Goal: Book appointment/travel/reservation

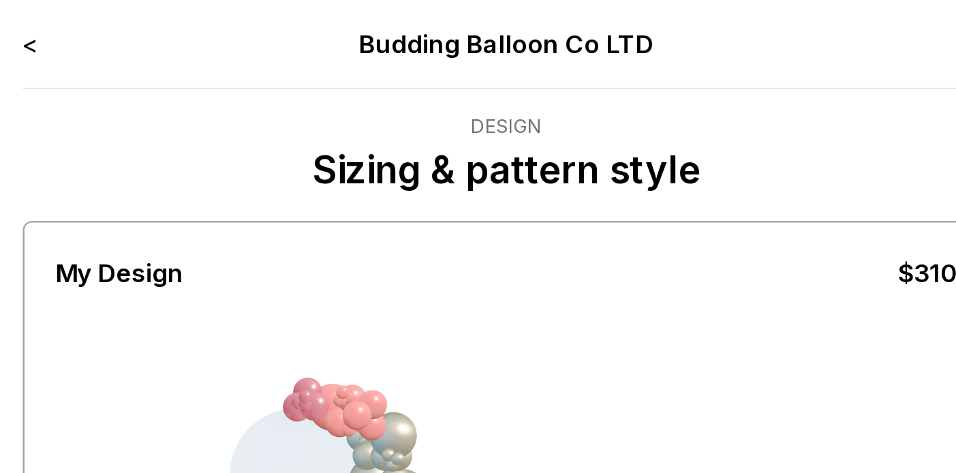
click at [274, 21] on link "<" at bounding box center [271, 19] width 7 height 14
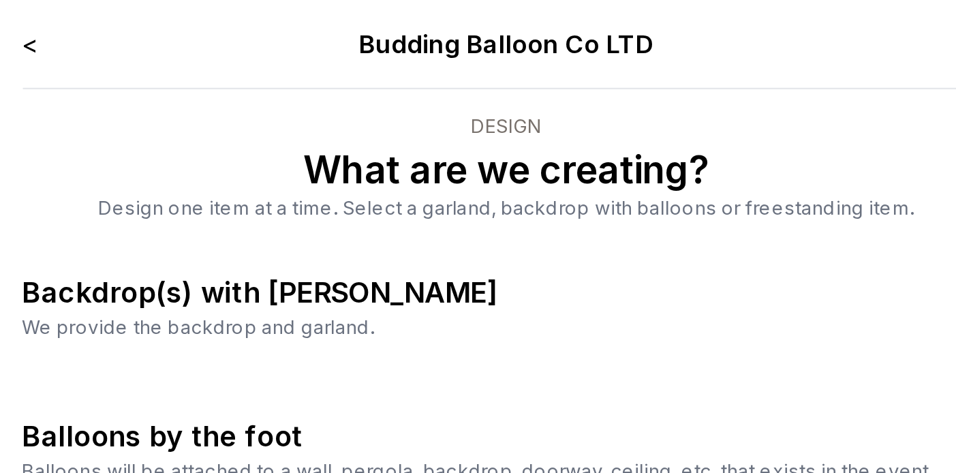
click at [269, 20] on link "<" at bounding box center [271, 19] width 7 height 14
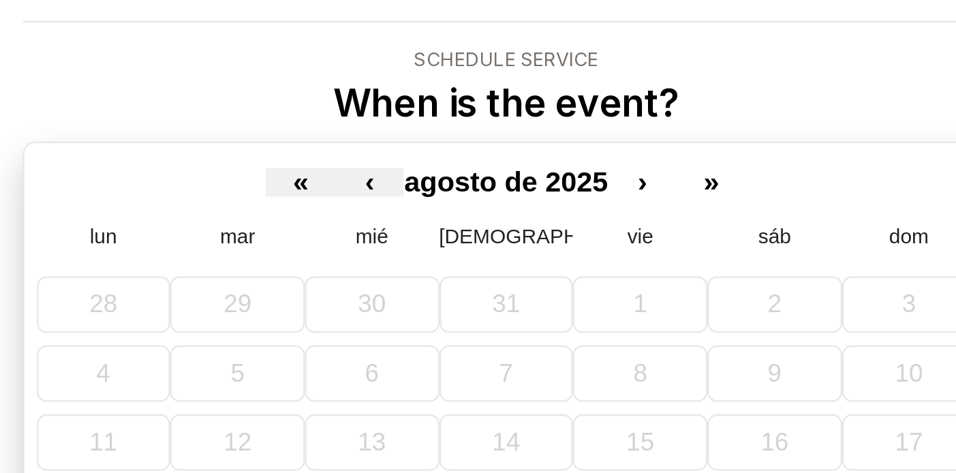
click at [590, 72] on div "< Budding Balloon Co LTD Schedule Service When is the event? « ‹ agosto de 2025…" at bounding box center [478, 204] width 421 height 387
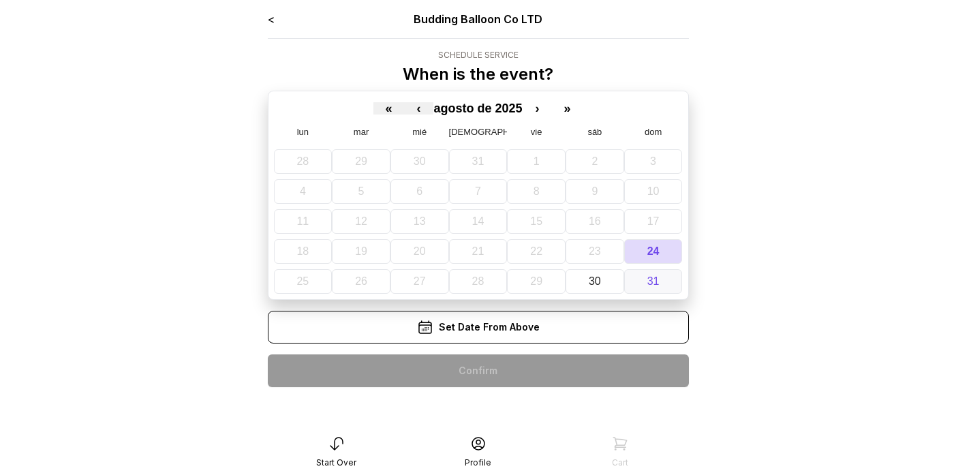
click at [657, 284] on abbr "31" at bounding box center [653, 281] width 12 height 12
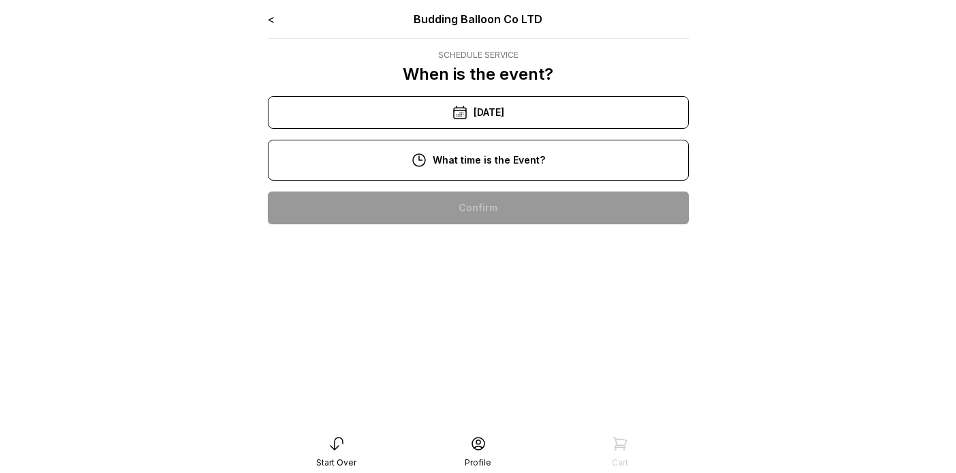
click at [502, 293] on div "12:00 pm" at bounding box center [478, 295] width 399 height 33
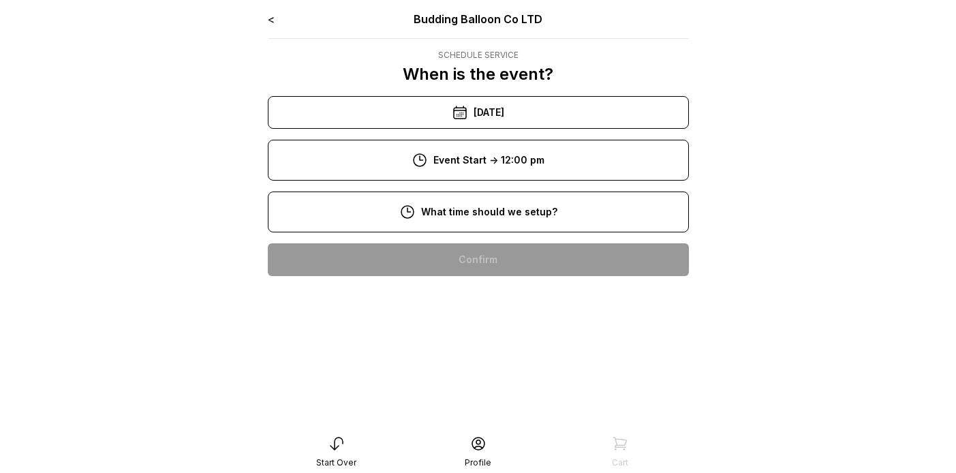
click at [532, 250] on div "8:00 am" at bounding box center [478, 259] width 399 height 33
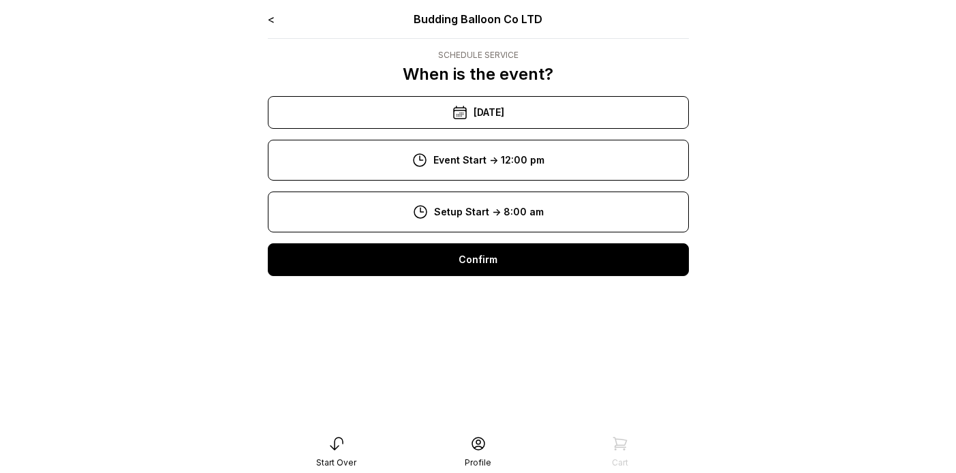
click at [524, 256] on div "Confirm" at bounding box center [478, 259] width 421 height 33
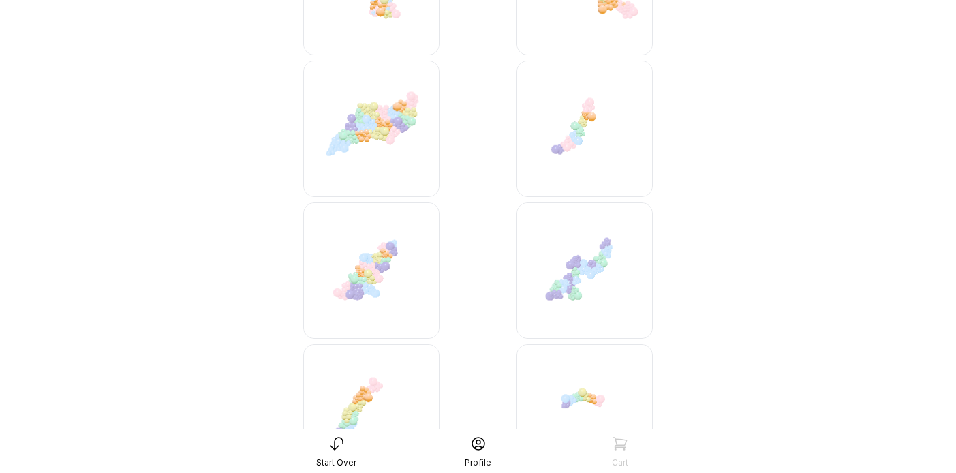
scroll to position [3288, 0]
click at [577, 256] on img at bounding box center [585, 268] width 136 height 136
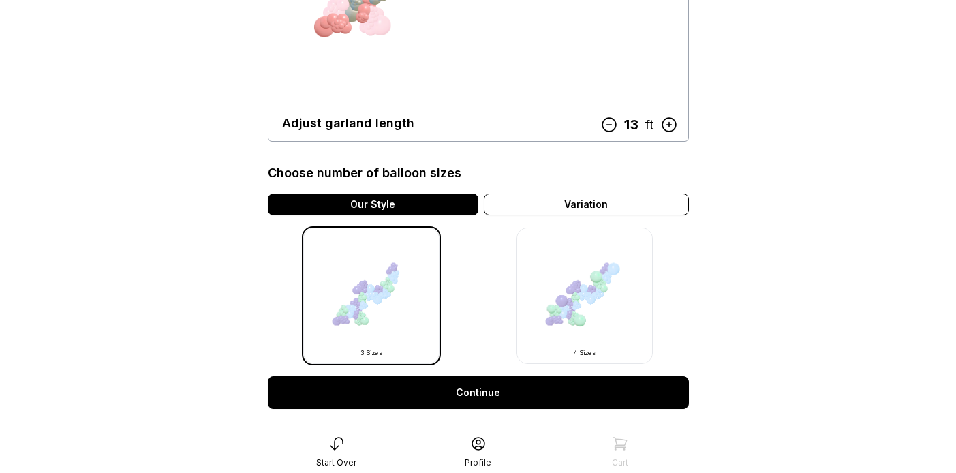
scroll to position [299, 0]
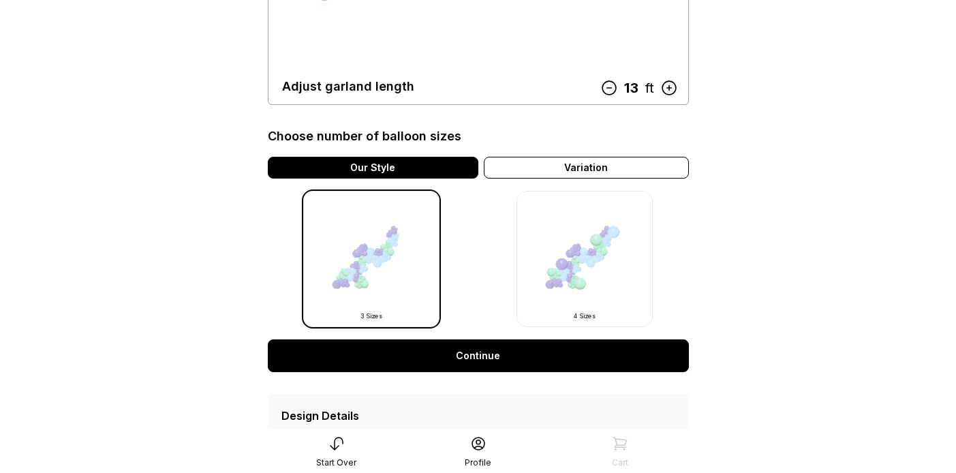
click at [536, 348] on link "Continue" at bounding box center [478, 355] width 421 height 33
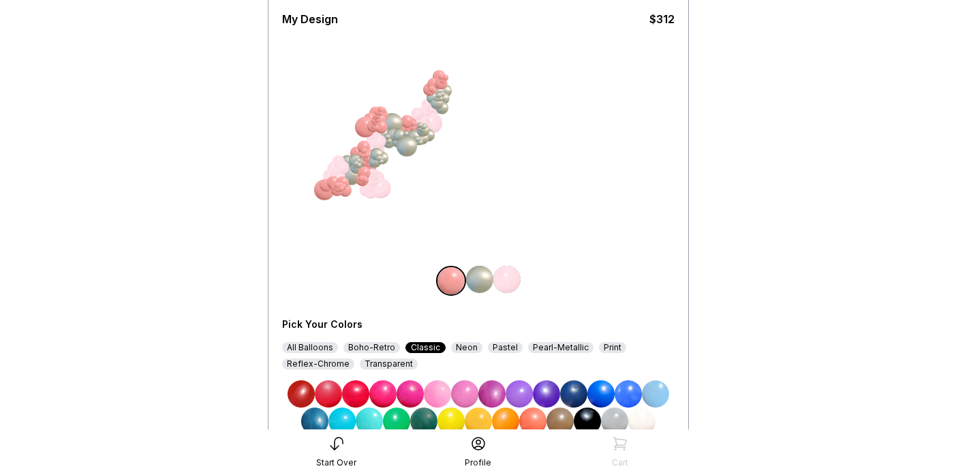
scroll to position [100, 0]
click at [410, 393] on img at bounding box center [410, 393] width 27 height 27
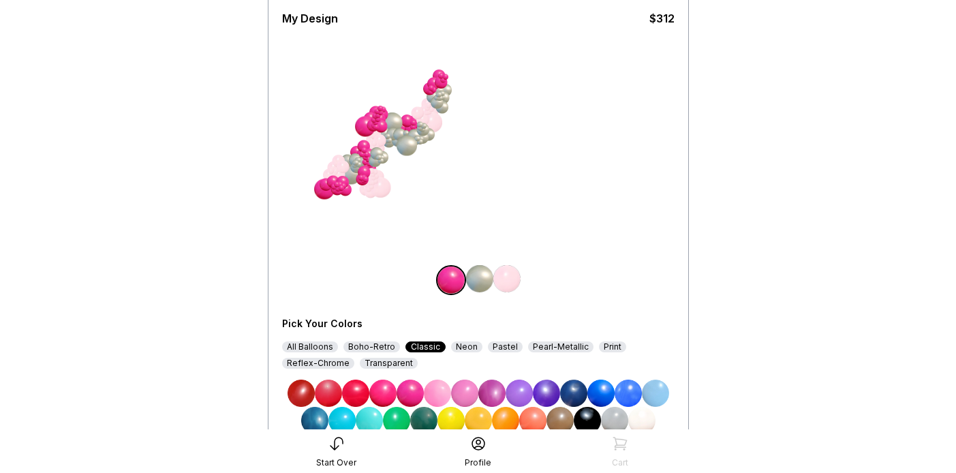
click at [476, 282] on img at bounding box center [479, 278] width 27 height 27
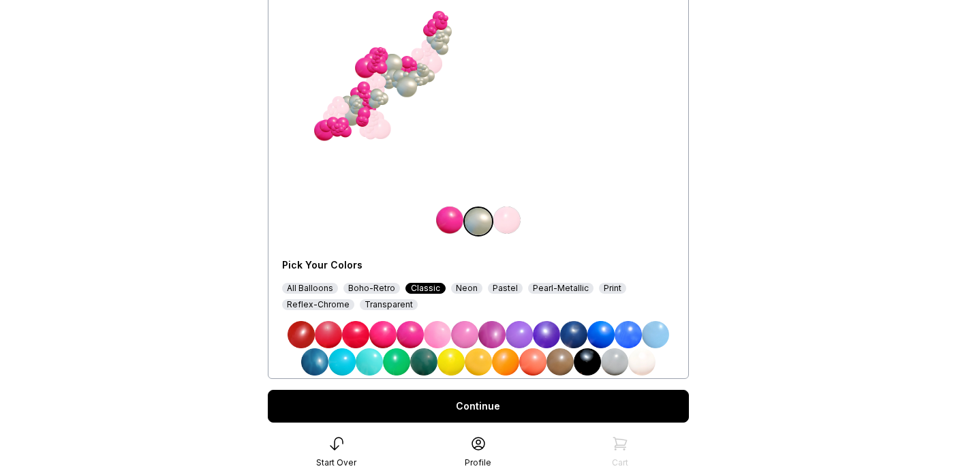
scroll to position [160, 0]
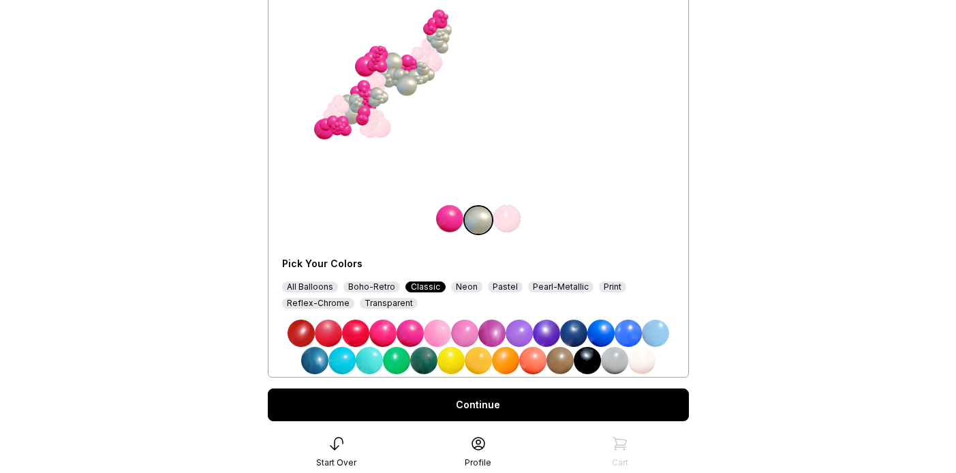
click at [316, 290] on div "All Balloons" at bounding box center [310, 286] width 56 height 11
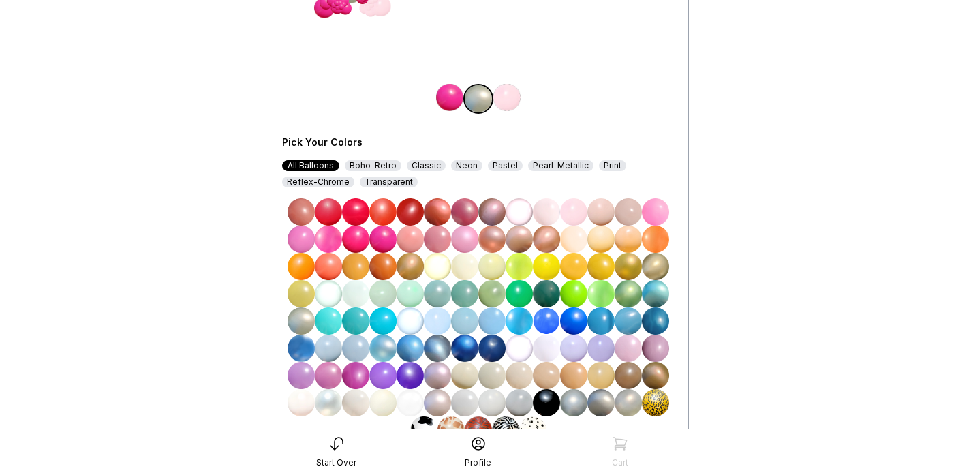
scroll to position [284, 0]
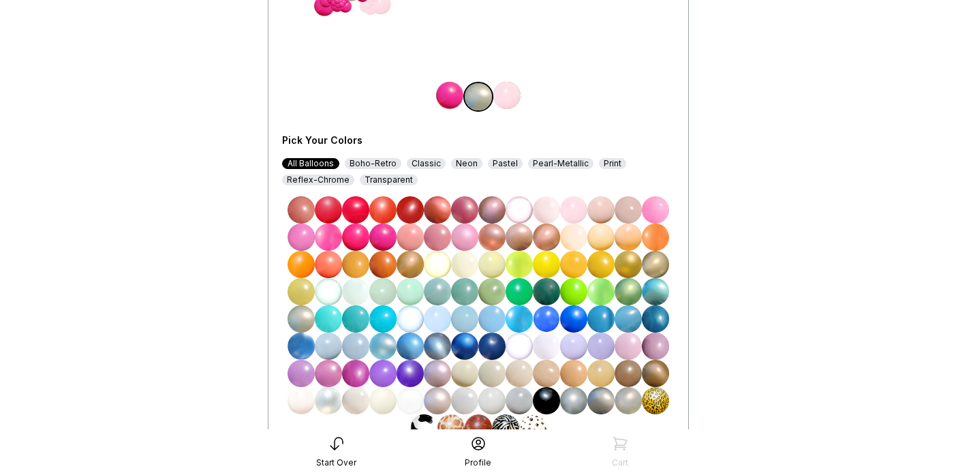
click at [406, 268] on img at bounding box center [410, 264] width 27 height 27
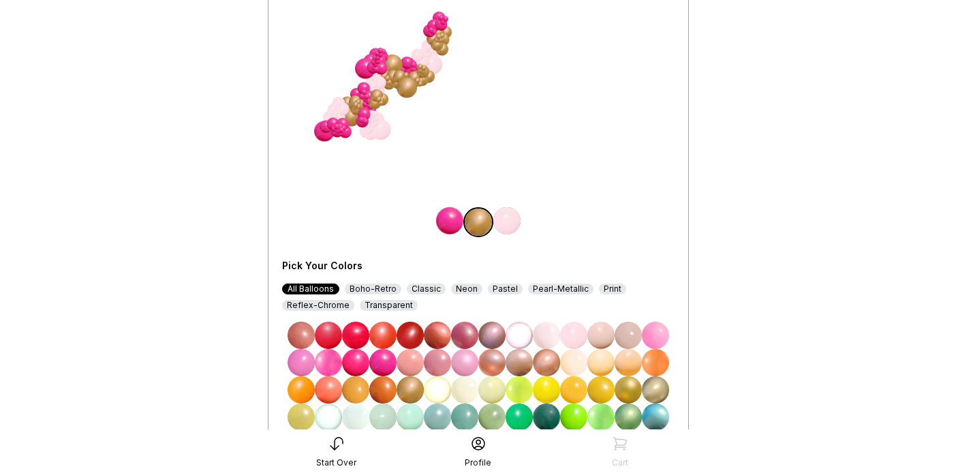
scroll to position [149, 0]
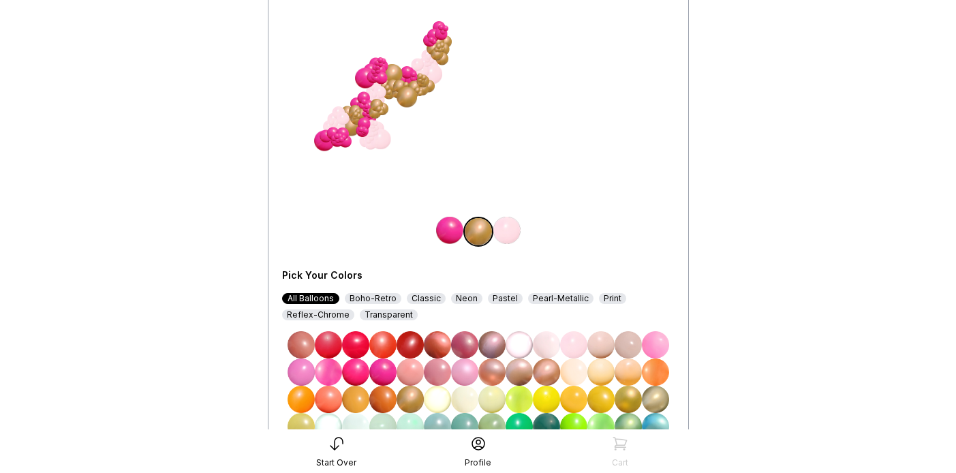
click at [503, 236] on img at bounding box center [506, 230] width 27 height 27
click at [657, 342] on img at bounding box center [655, 344] width 27 height 27
click at [655, 372] on img at bounding box center [655, 371] width 27 height 27
click at [653, 348] on img at bounding box center [655, 344] width 27 height 27
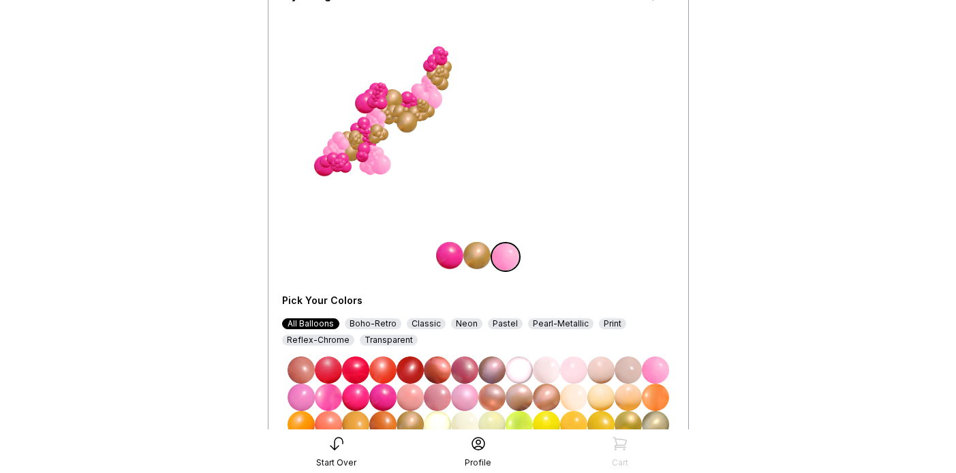
scroll to position [0, 0]
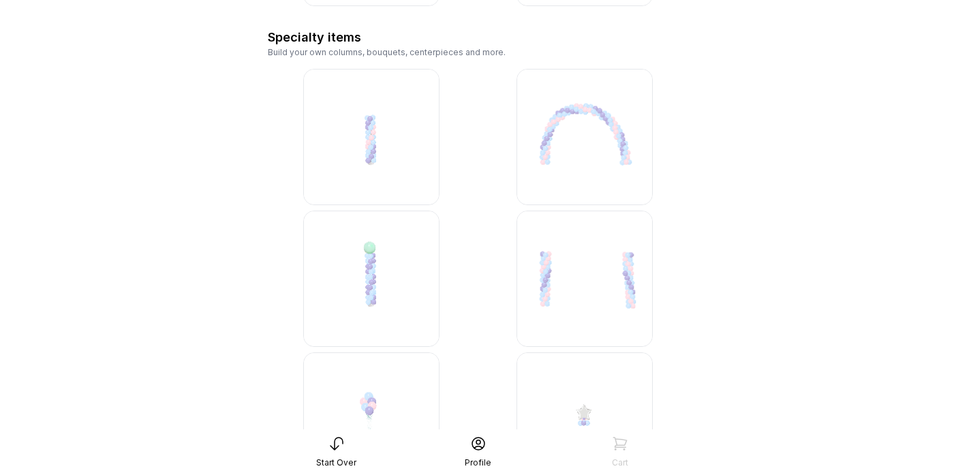
scroll to position [3760, 0]
click at [384, 138] on img at bounding box center [371, 136] width 136 height 136
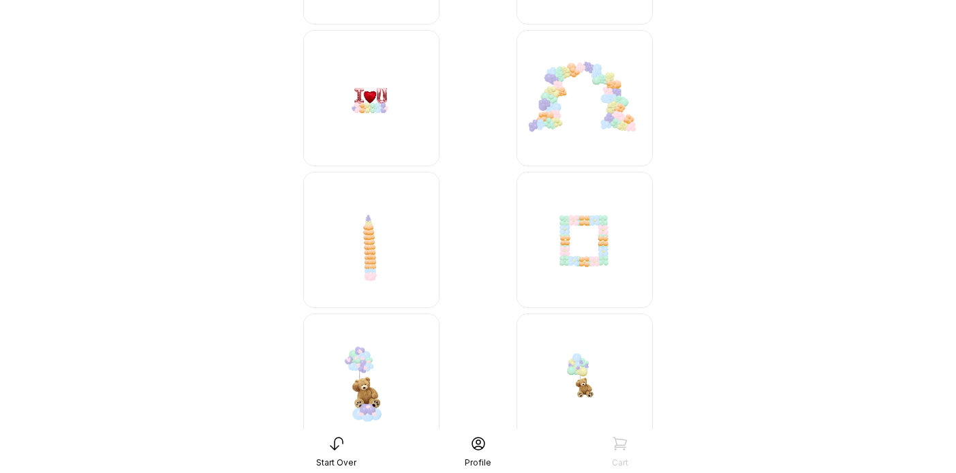
scroll to position [4949, 0]
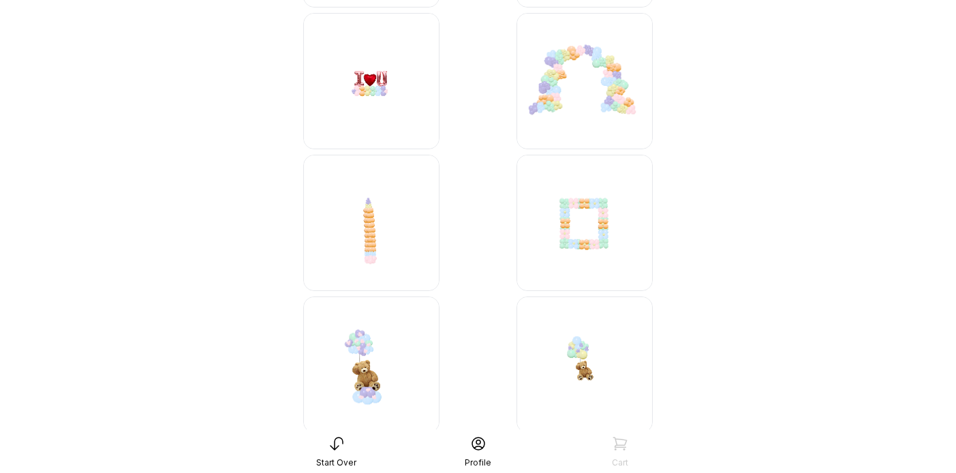
click at [583, 242] on img at bounding box center [585, 223] width 136 height 136
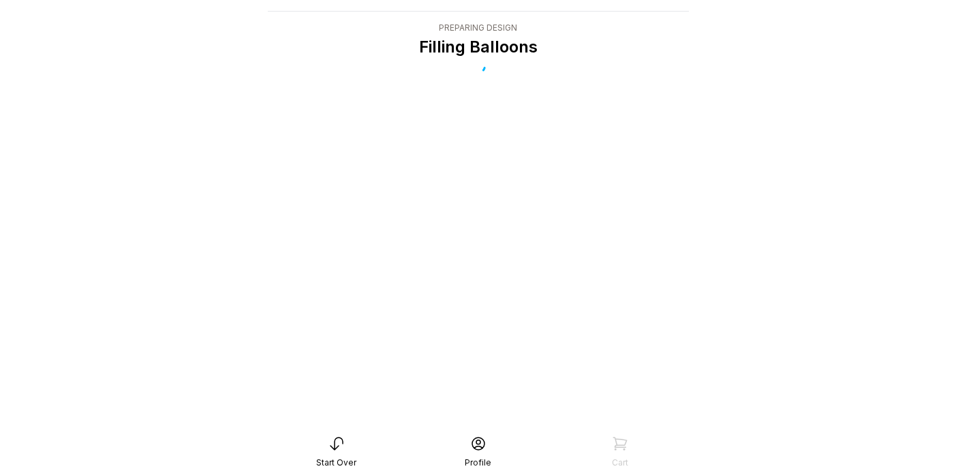
scroll to position [27, 0]
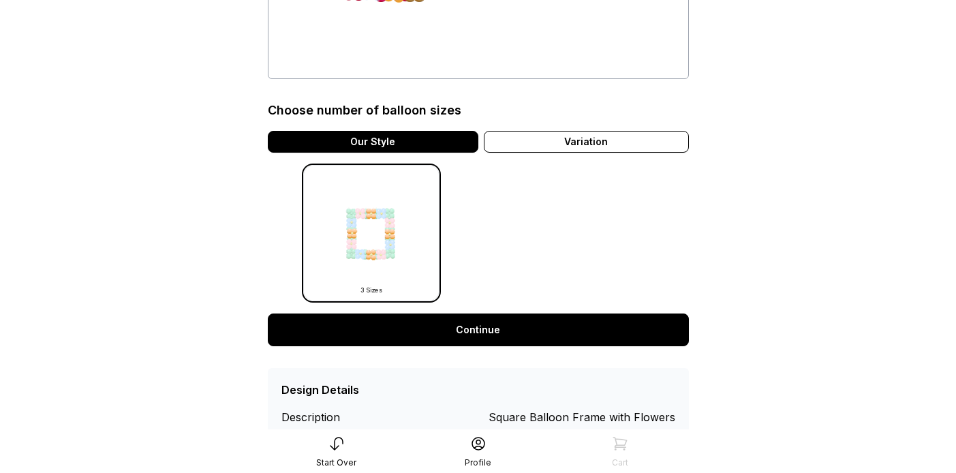
scroll to position [297, 0]
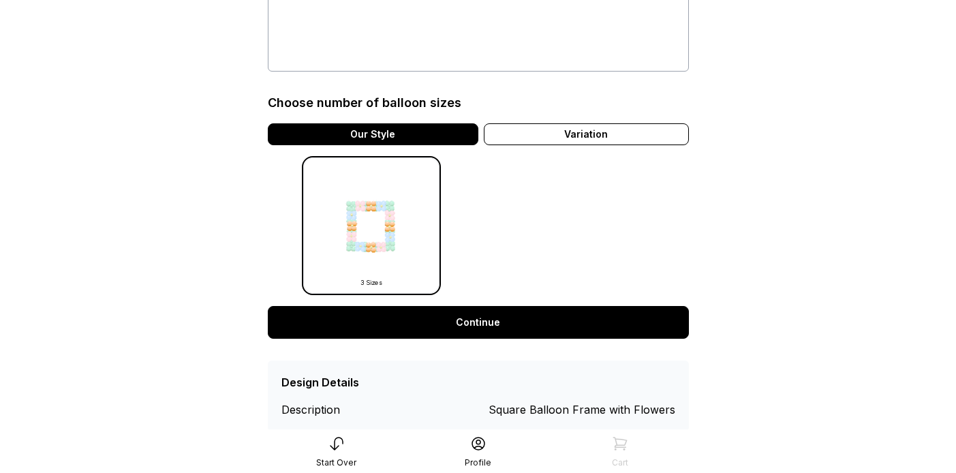
click at [496, 321] on link "Continue" at bounding box center [478, 322] width 421 height 33
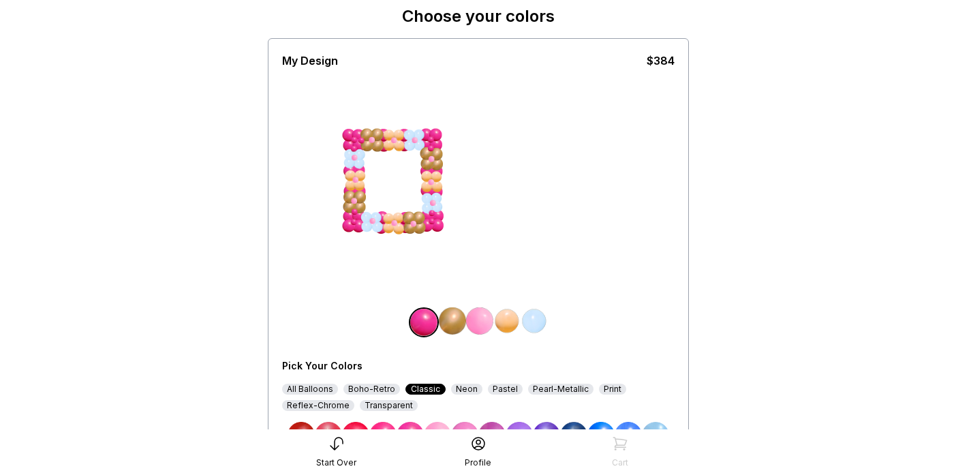
scroll to position [63, 0]
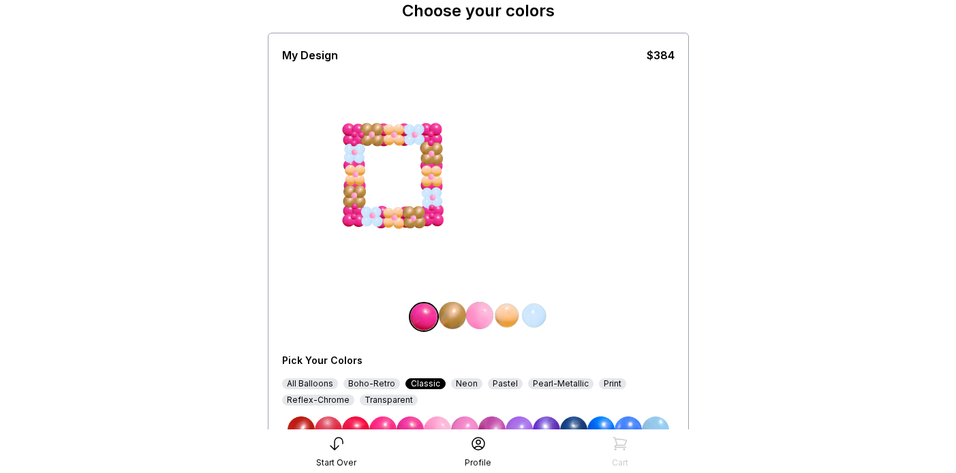
click at [414, 318] on img at bounding box center [423, 316] width 27 height 27
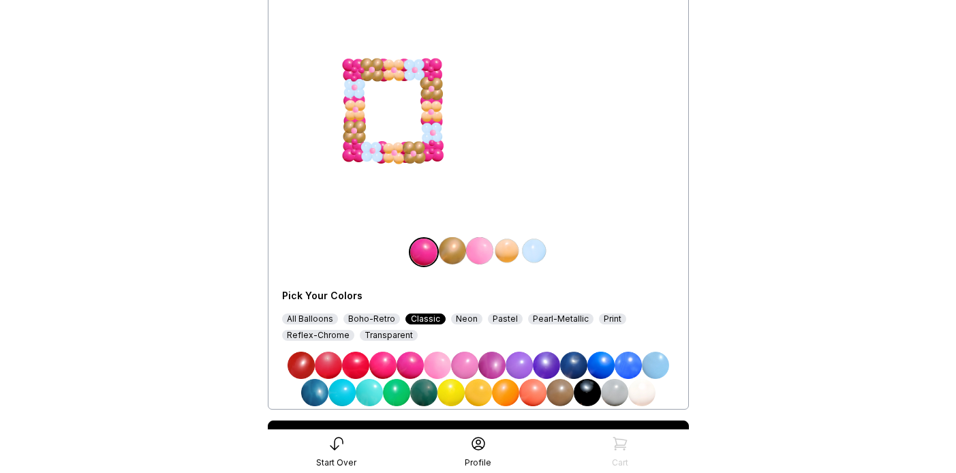
click at [299, 363] on img at bounding box center [301, 365] width 27 height 27
click at [506, 248] on img at bounding box center [506, 250] width 27 height 27
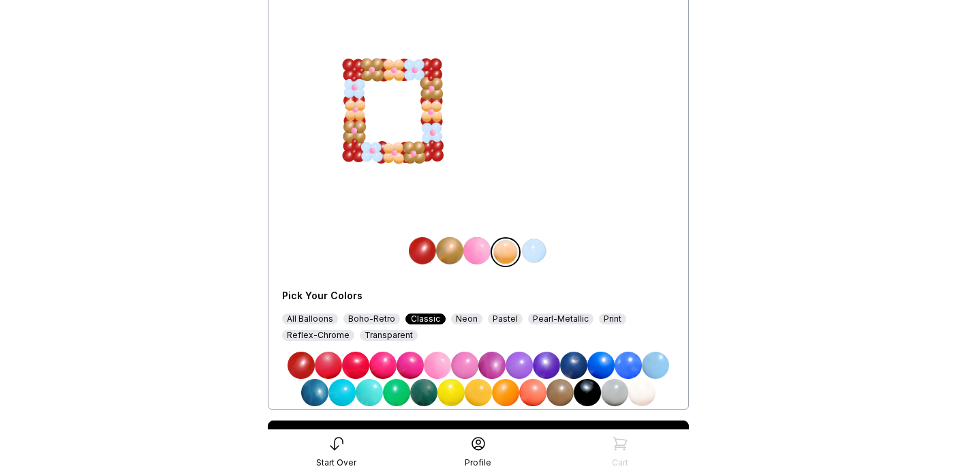
click at [641, 395] on img at bounding box center [641, 392] width 27 height 27
click at [535, 253] on img at bounding box center [534, 250] width 27 height 27
click at [417, 363] on img at bounding box center [410, 365] width 27 height 27
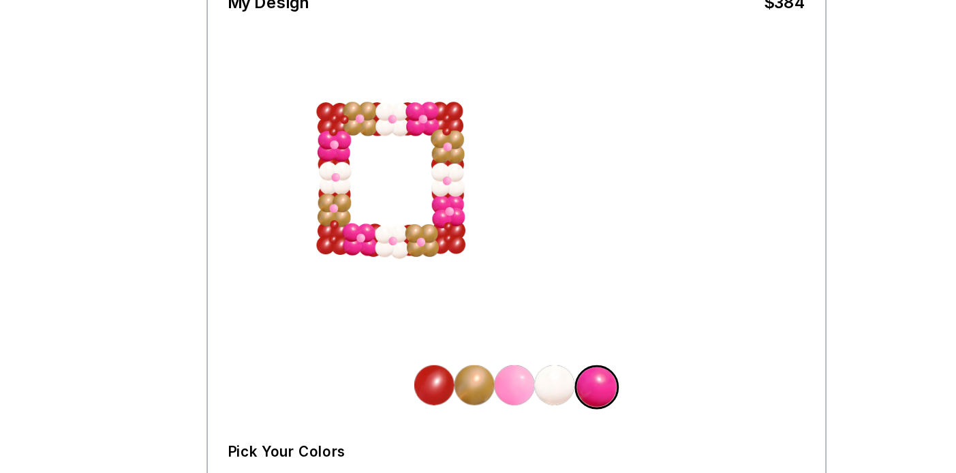
scroll to position [115, 0]
